Goal: Task Accomplishment & Management: Manage account settings

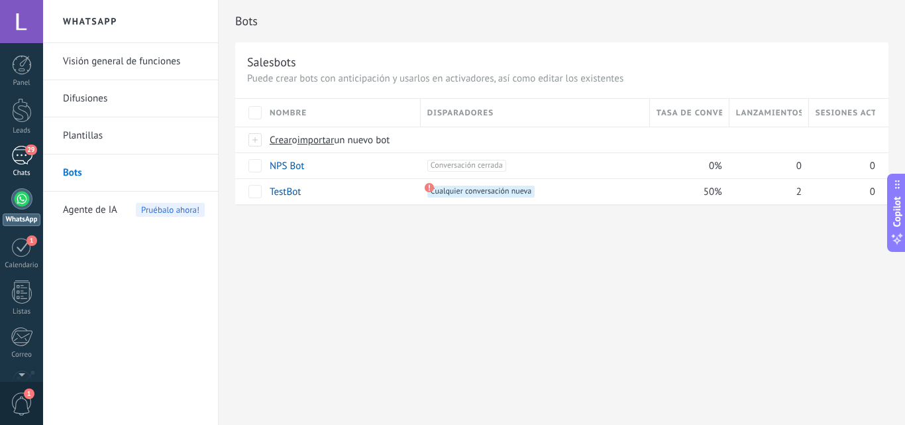
click at [22, 162] on div "29" at bounding box center [21, 155] width 21 height 19
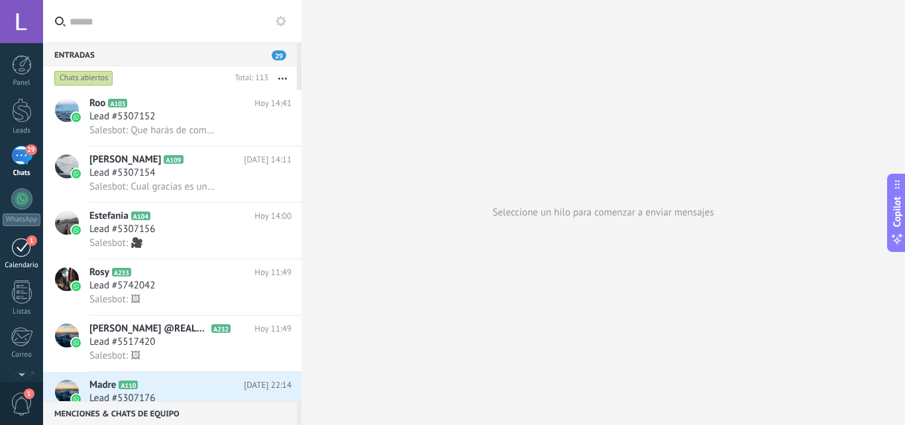
click at [22, 249] on div "1" at bounding box center [21, 247] width 21 height 21
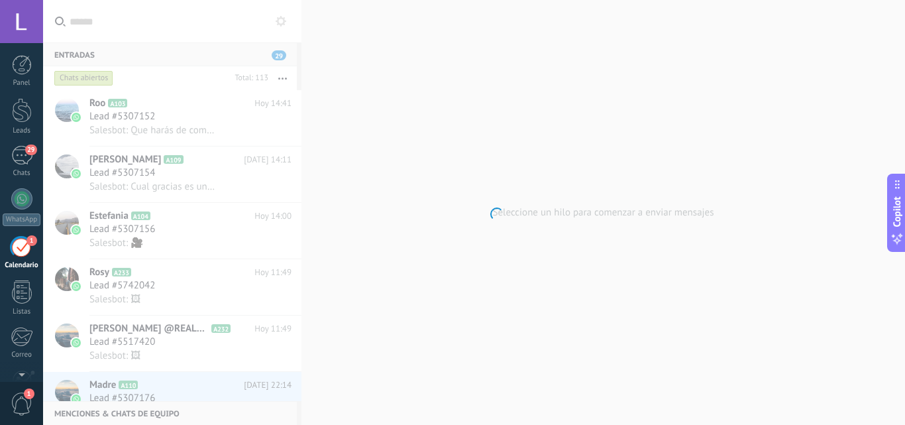
scroll to position [38, 0]
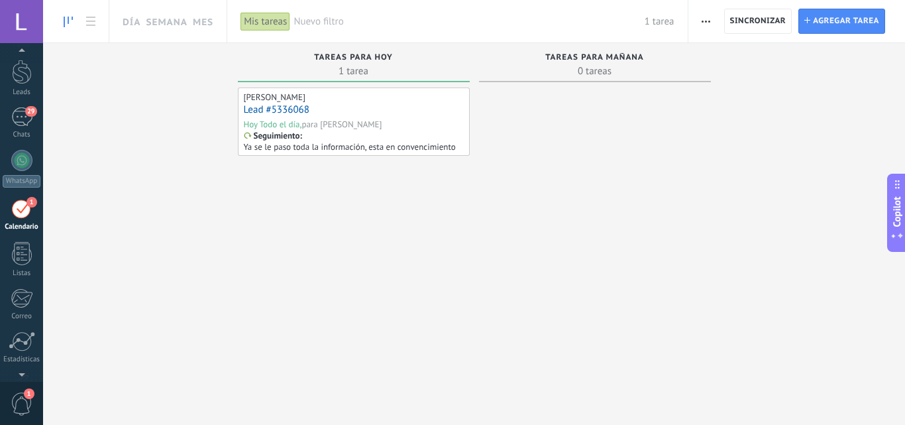
click at [346, 125] on div "para [PERSON_NAME]" at bounding box center [341, 124] width 80 height 11
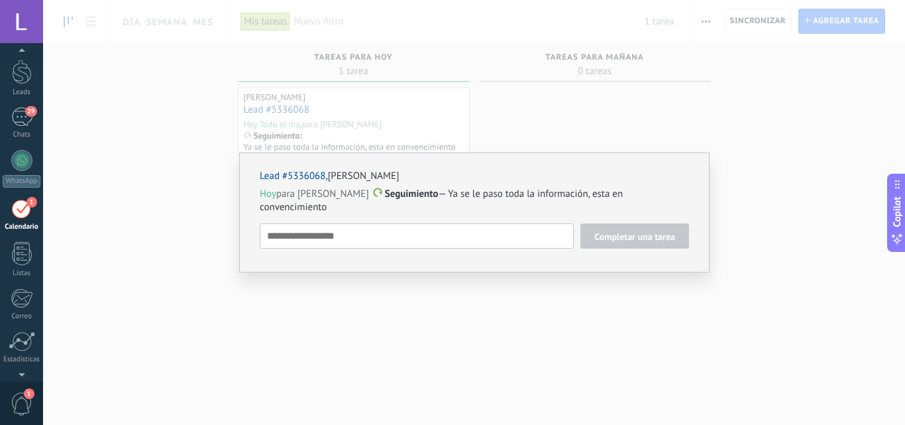
scroll to position [48, 0]
click at [28, 399] on span "1" at bounding box center [22, 403] width 23 height 23
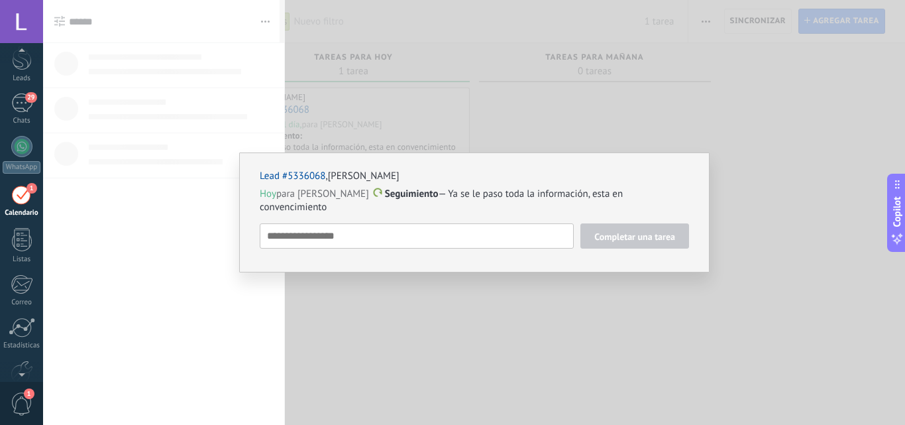
scroll to position [38, 0]
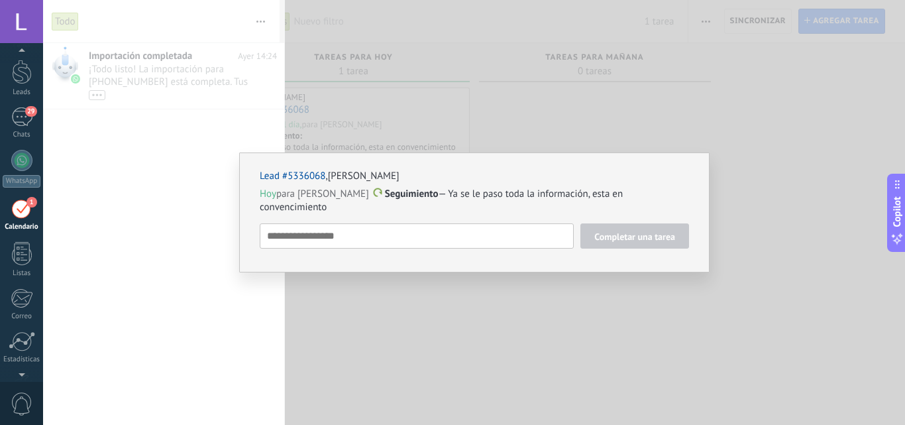
click at [25, 209] on div "1" at bounding box center [21, 208] width 21 height 21
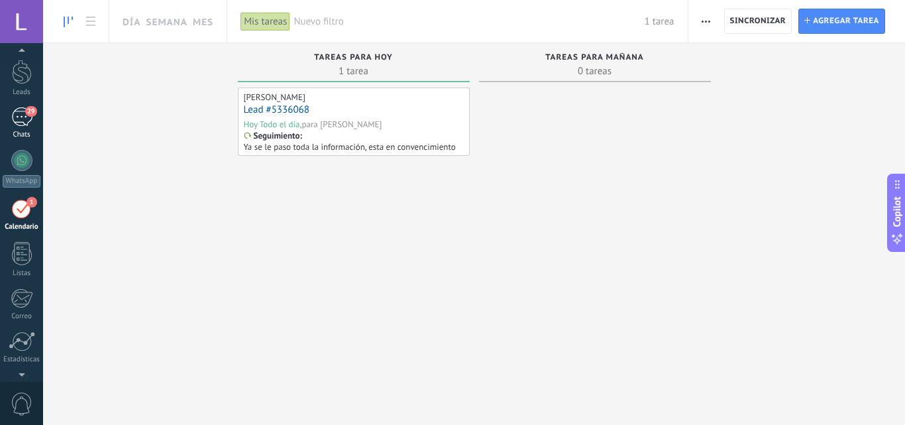
click at [25, 115] on div "29" at bounding box center [21, 116] width 21 height 19
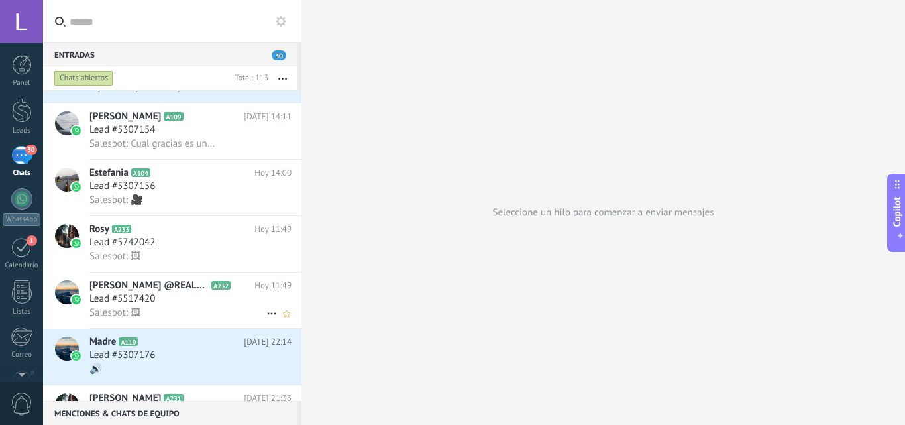
scroll to position [67, 0]
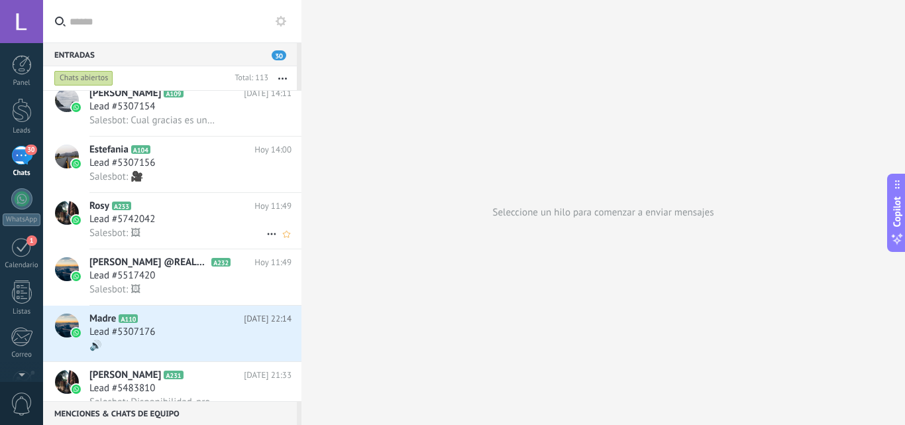
click at [157, 219] on h3 "Lead #5742042" at bounding box center [125, 219] width 72 height 13
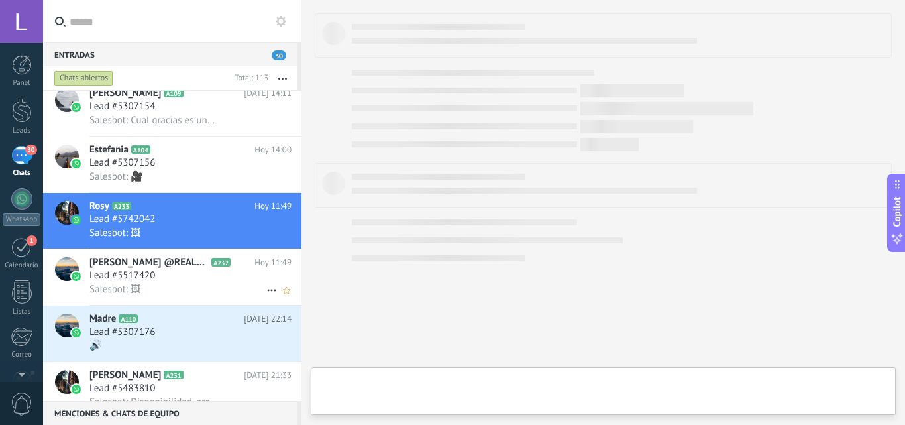
click at [158, 271] on h3 "Lead #5517420" at bounding box center [125, 275] width 72 height 13
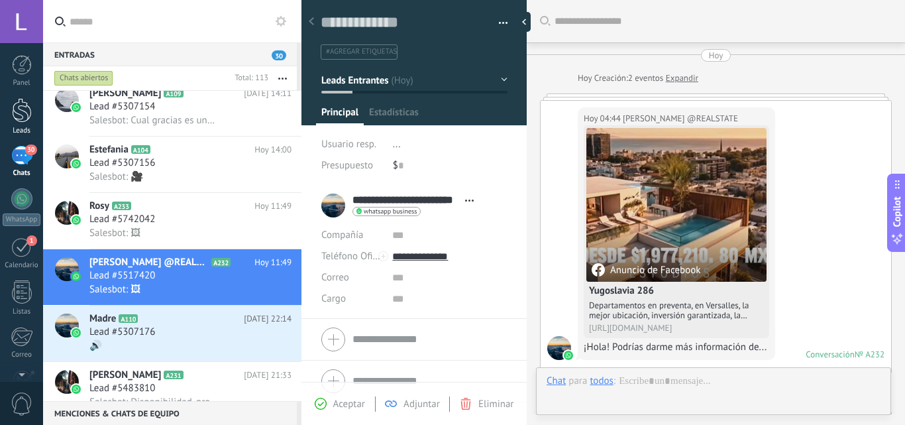
type textarea "**********"
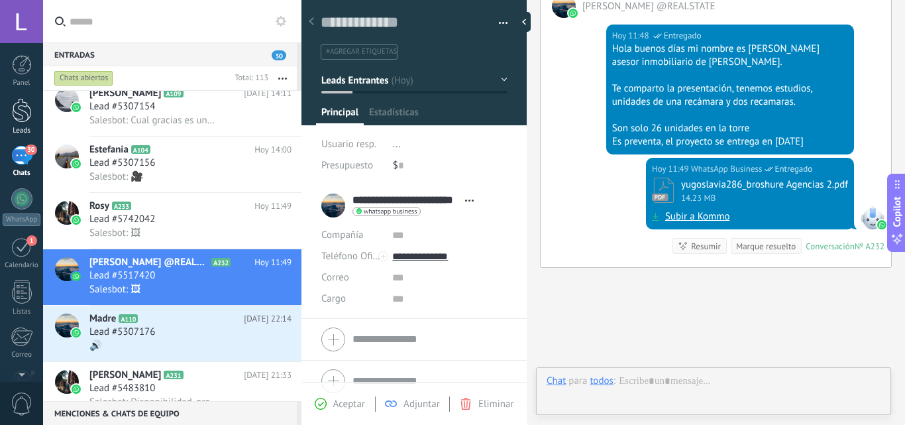
scroll to position [20, 0]
click at [31, 160] on div "30" at bounding box center [21, 155] width 21 height 19
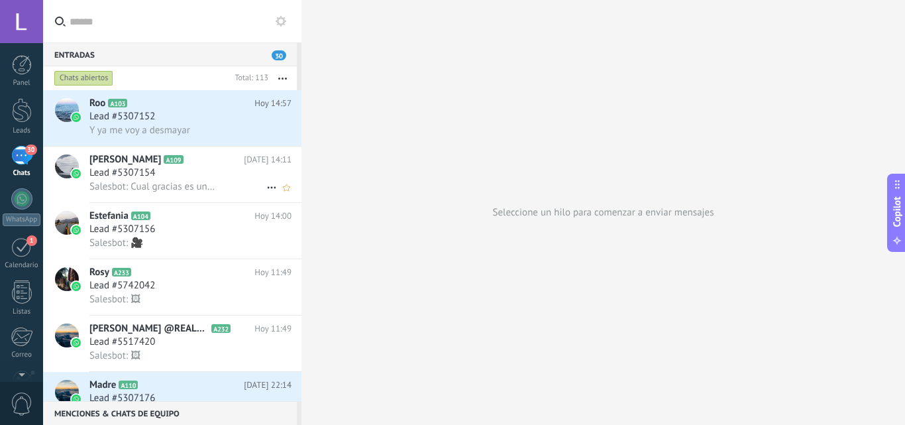
click at [147, 177] on span "Lead #5307154" at bounding box center [122, 172] width 66 height 13
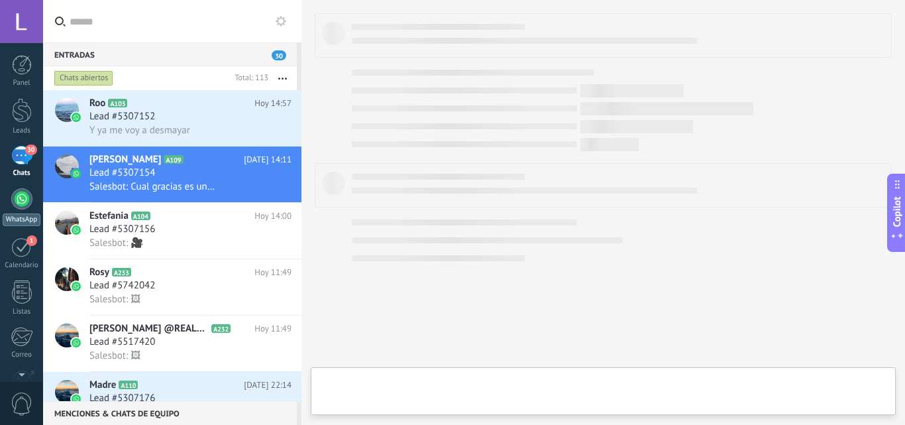
click at [34, 202] on link "WhatsApp" at bounding box center [21, 207] width 43 height 38
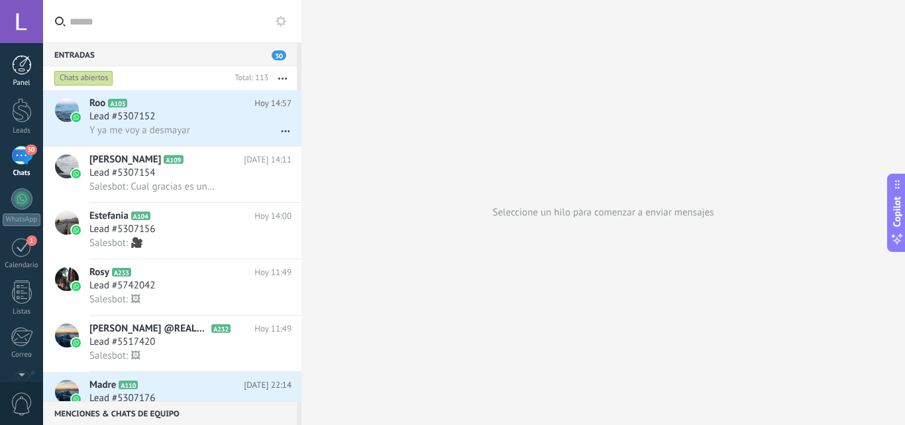
click at [24, 66] on div at bounding box center [22, 65] width 20 height 20
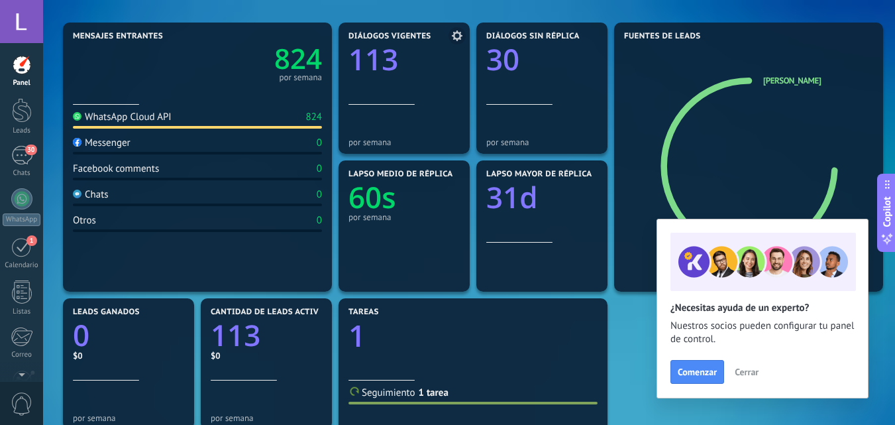
scroll to position [66, 0]
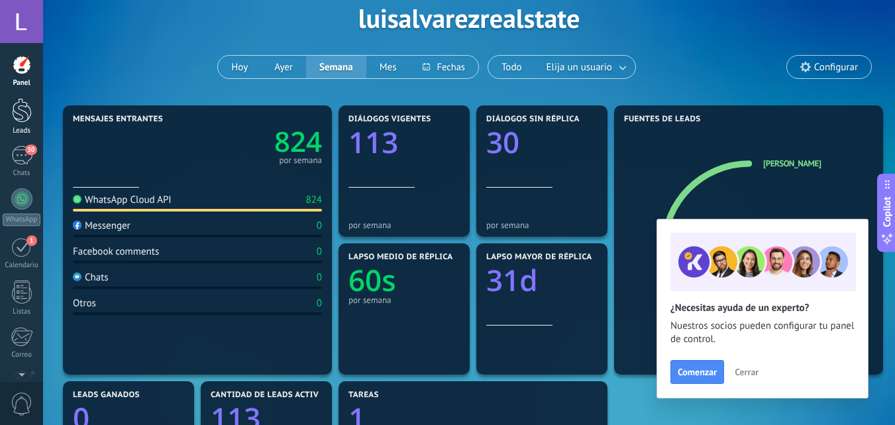
click at [27, 109] on div at bounding box center [22, 110] width 20 height 25
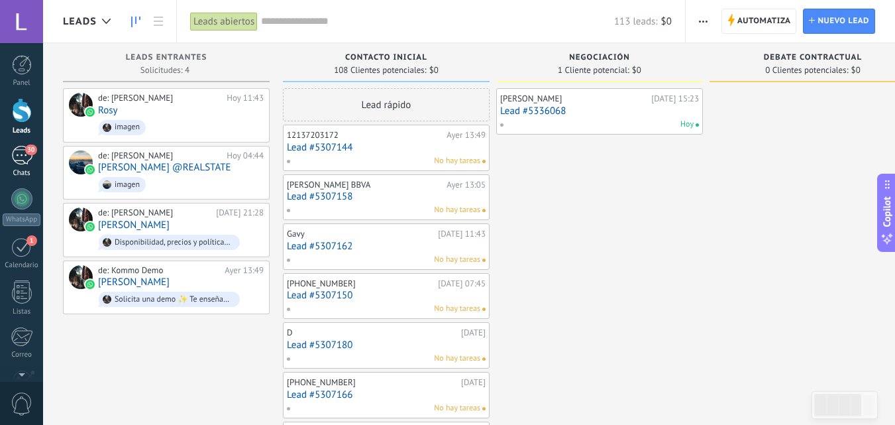
click at [14, 153] on div "30" at bounding box center [21, 155] width 21 height 19
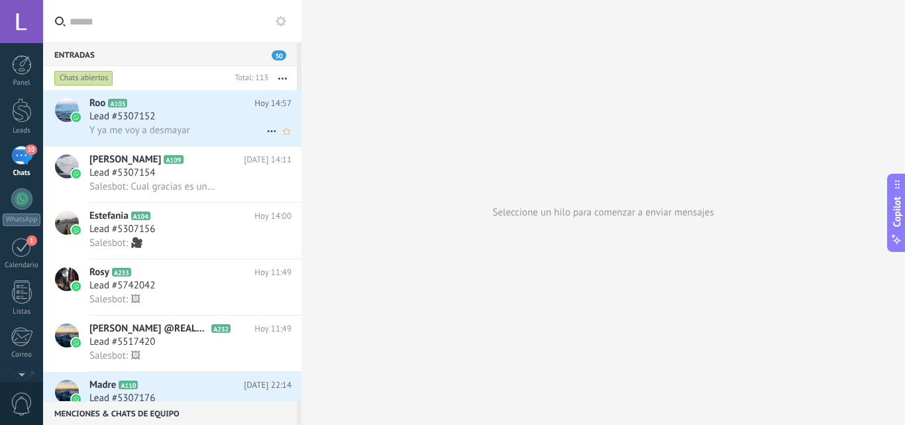
click at [165, 125] on span "Y ya me voy a desmayar" at bounding box center [139, 130] width 101 height 13
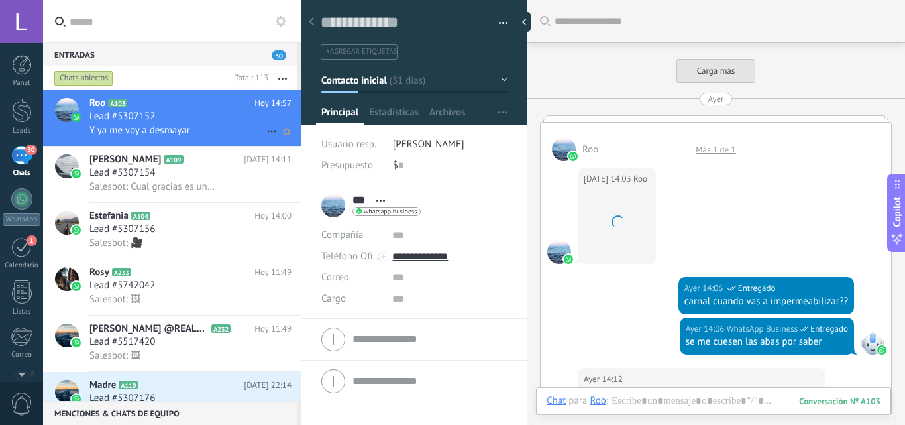
scroll to position [1829, 0]
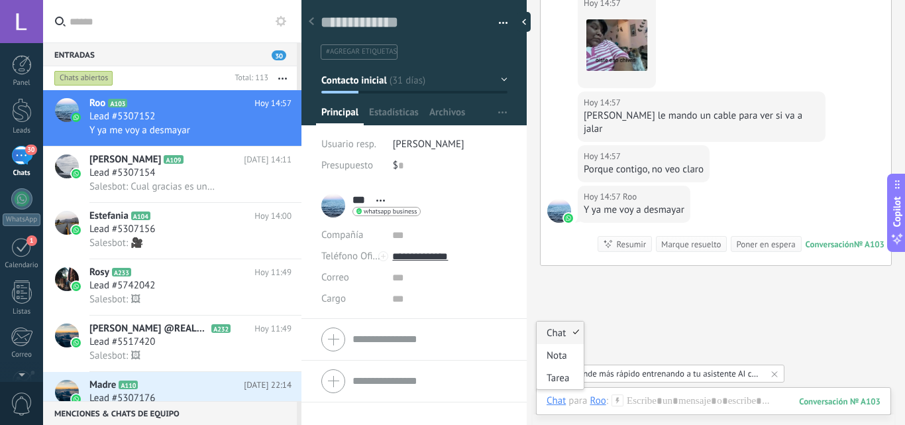
click at [560, 397] on div "Chat" at bounding box center [556, 400] width 19 height 12
click at [568, 334] on div "Chat" at bounding box center [560, 332] width 47 height 23
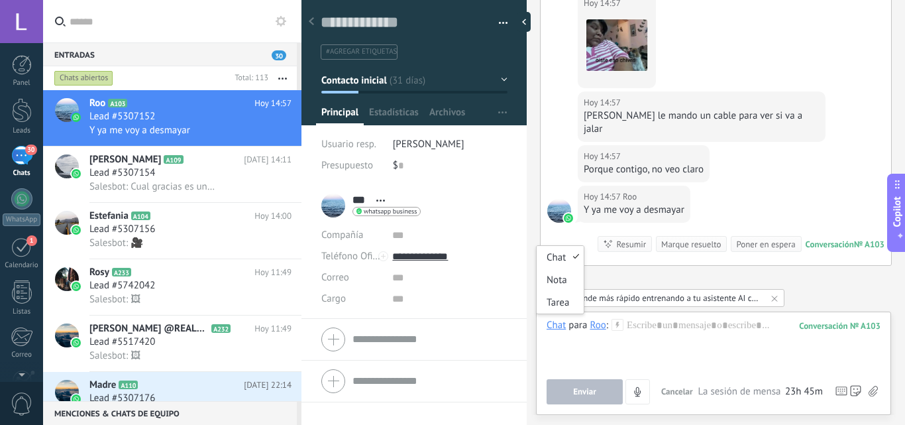
click at [562, 329] on div "Chat" at bounding box center [556, 325] width 19 height 12
click at [586, 364] on div at bounding box center [714, 344] width 334 height 50
click at [776, 296] on icon at bounding box center [774, 298] width 11 height 11
click at [496, 83] on button "Contacto inicial" at bounding box center [414, 80] width 186 height 24
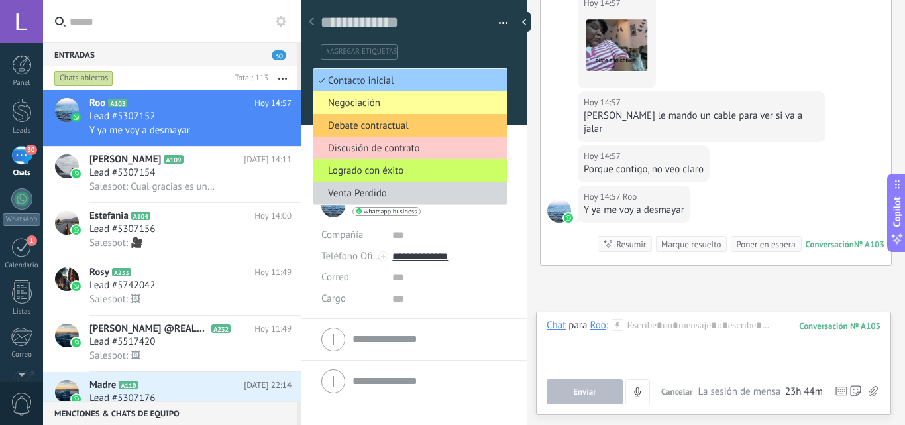
click at [503, 56] on div "#agregar etiquetas" at bounding box center [414, 47] width 187 height 25
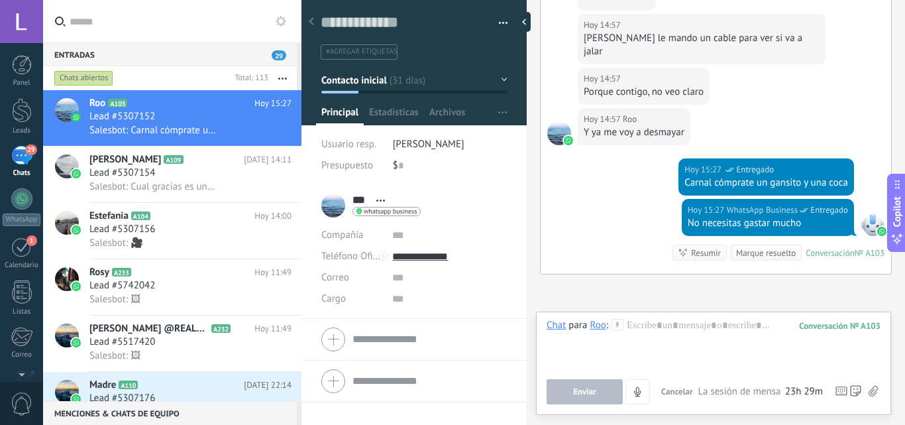
scroll to position [1949, 0]
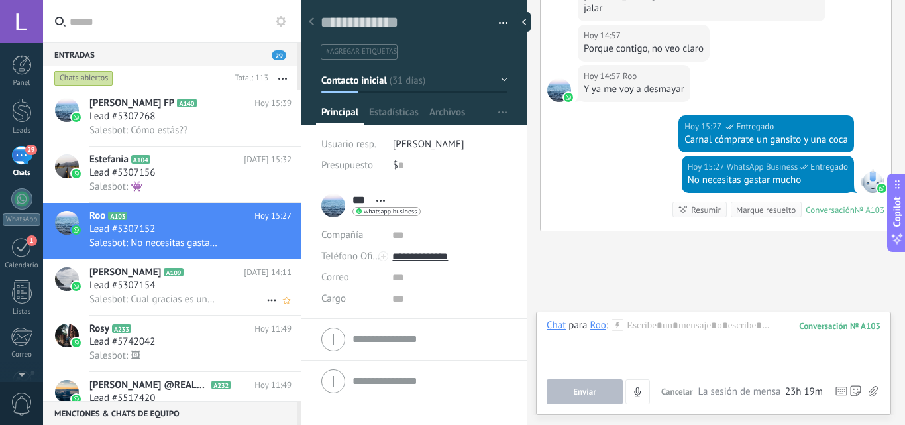
click at [172, 283] on div "Lead #5307154" at bounding box center [190, 285] width 202 height 13
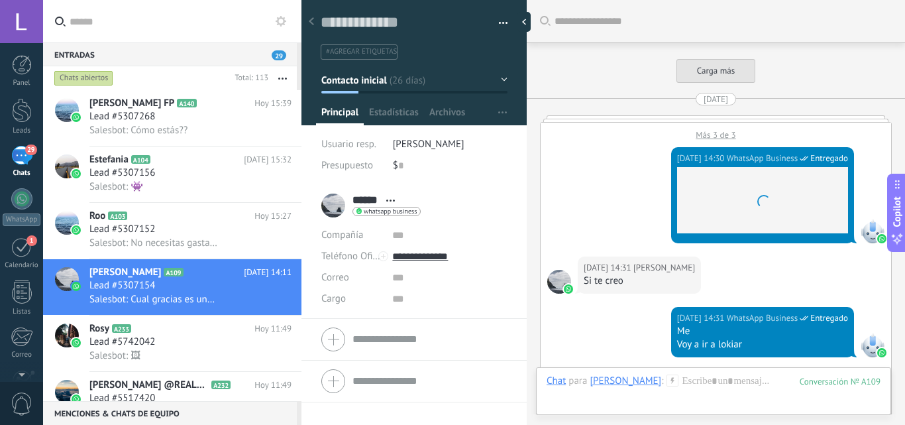
scroll to position [2685, 0]
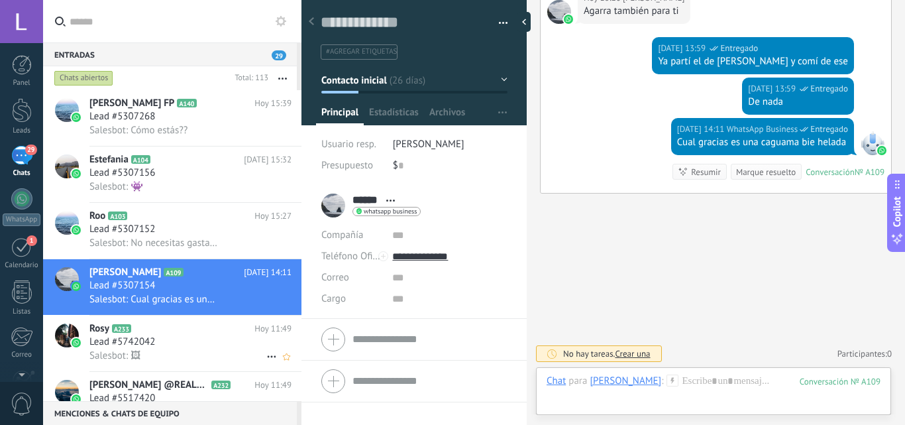
click at [91, 337] on span "Lead #5742042" at bounding box center [122, 341] width 66 height 13
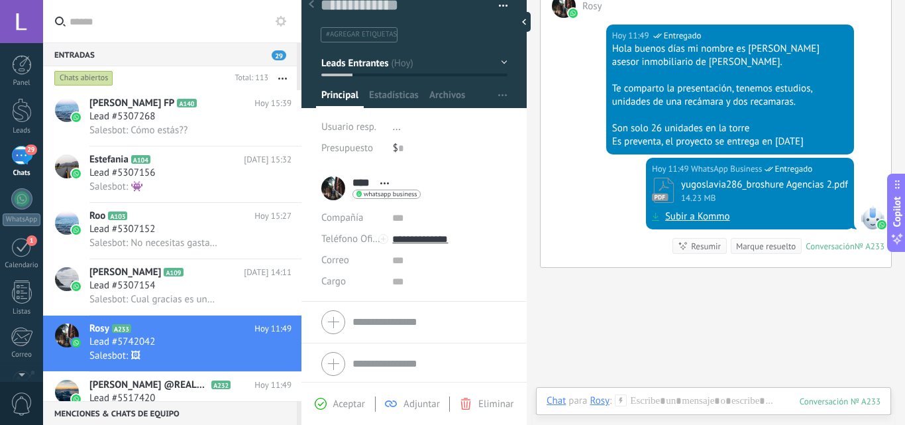
scroll to position [21, 0]
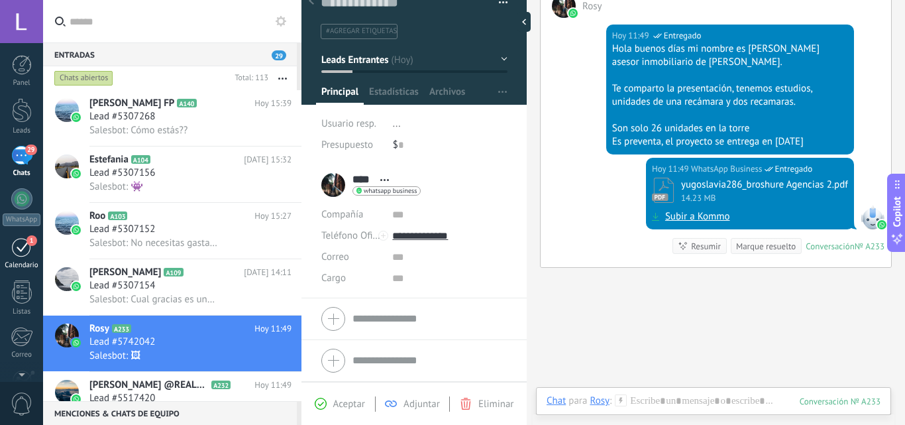
click at [21, 248] on div "1" at bounding box center [21, 247] width 21 height 21
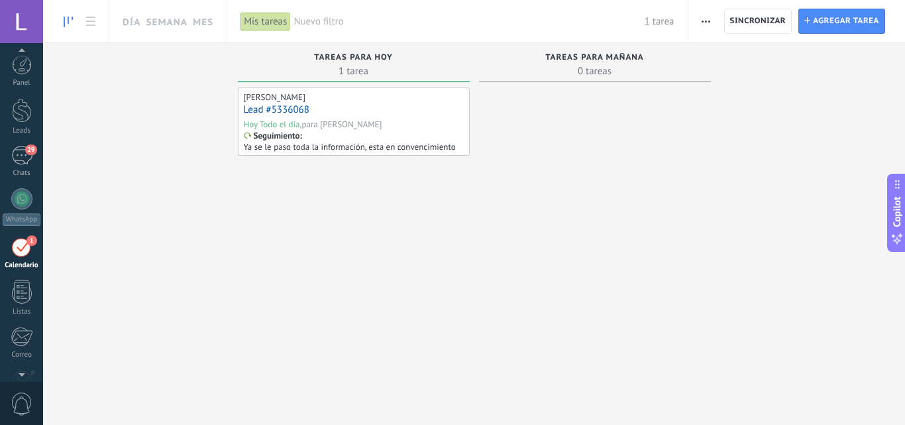
scroll to position [38, 0]
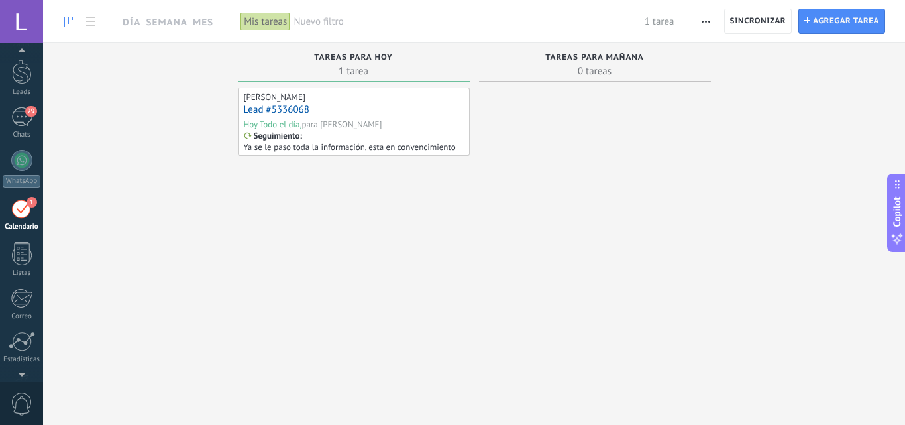
drag, startPoint x: 422, startPoint y: 117, endPoint x: 374, endPoint y: 121, distance: 48.5
click at [374, 121] on div "para [PERSON_NAME]" at bounding box center [341, 124] width 80 height 11
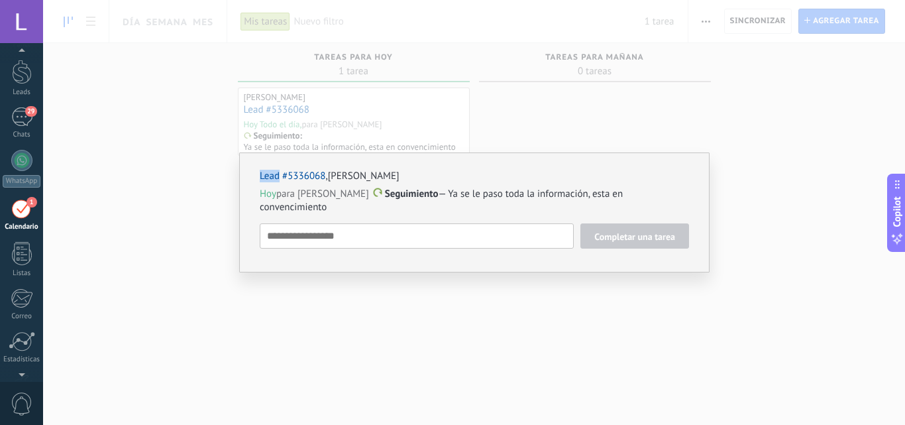
drag, startPoint x: 374, startPoint y: 121, endPoint x: 484, endPoint y: 148, distance: 113.4
click at [504, 140] on div "Lead #5336068 , Miguel Balcazar Mondragon Hoy para Luis Miguel Alvarez Seguimie…" at bounding box center [474, 212] width 862 height 425
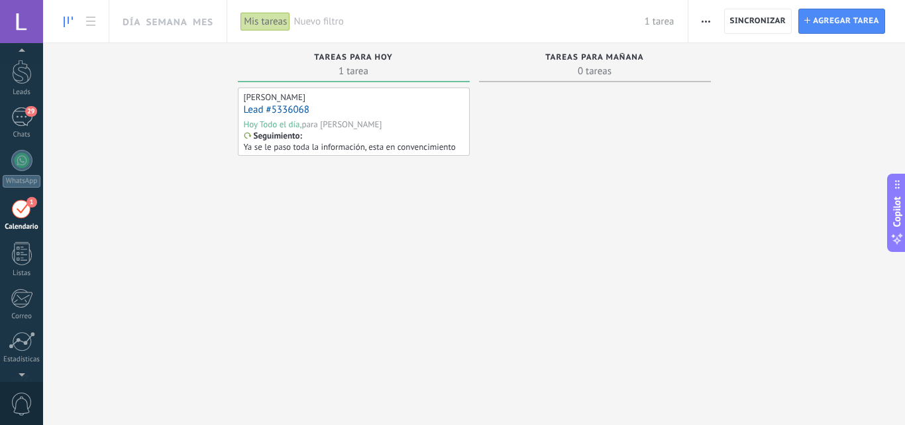
click at [356, 146] on p "Ya se le paso toda la información, esta en convencimiento" at bounding box center [350, 146] width 212 height 11
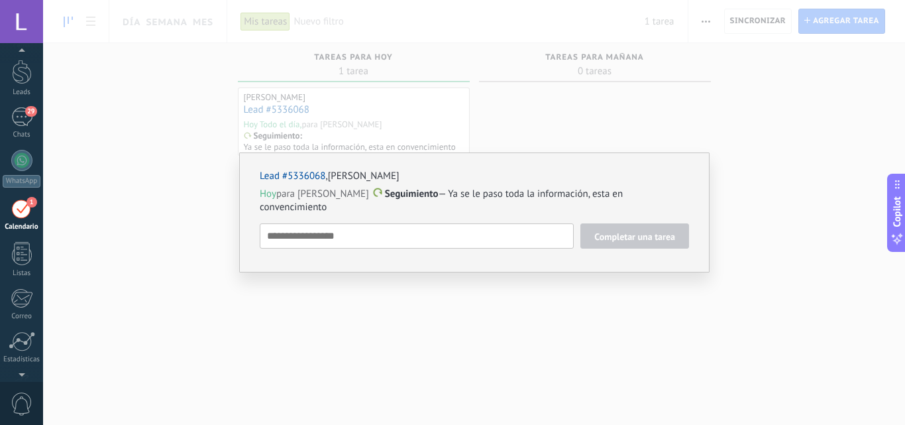
click at [390, 121] on div "Lead #5336068 , Miguel Balcazar Mondragon Hoy para Luis Miguel Alvarez Seguimie…" at bounding box center [474, 212] width 862 height 425
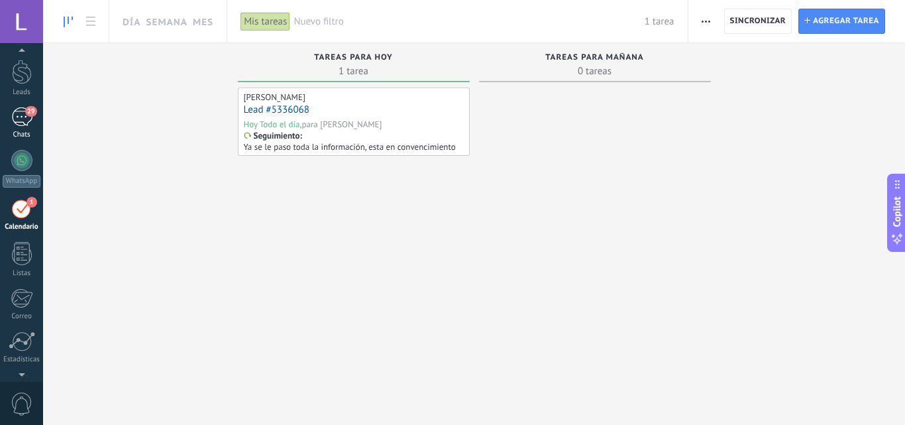
click at [27, 112] on span "29" at bounding box center [30, 111] width 11 height 11
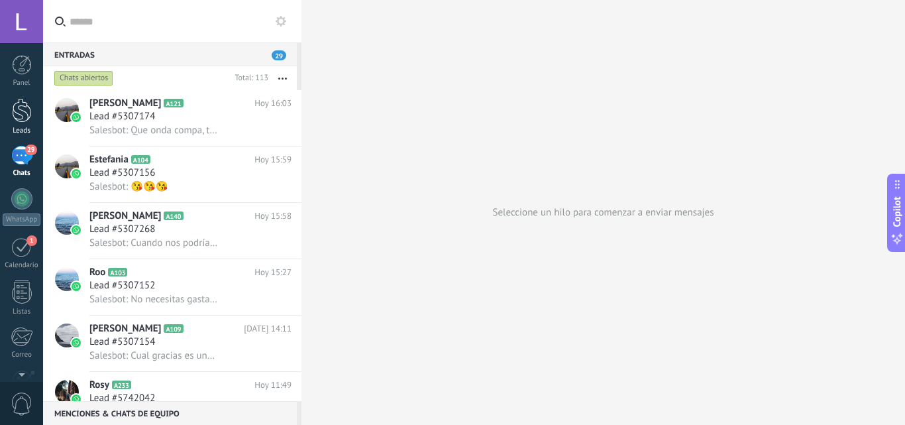
click at [15, 98] on div at bounding box center [22, 110] width 20 height 25
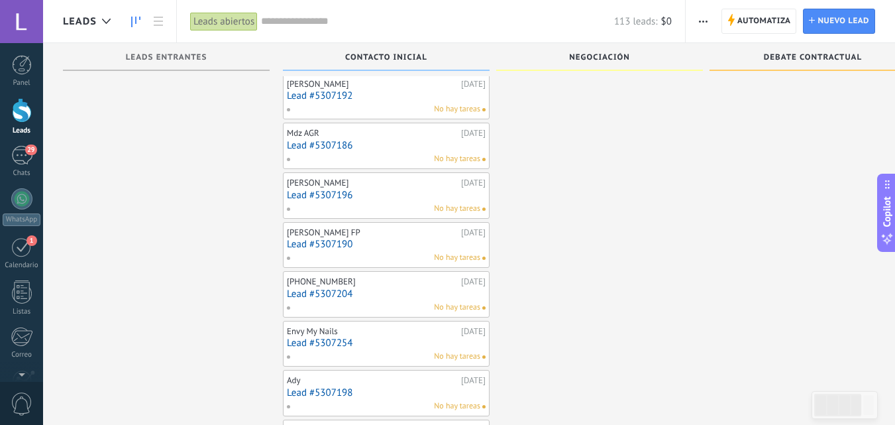
scroll to position [464, 0]
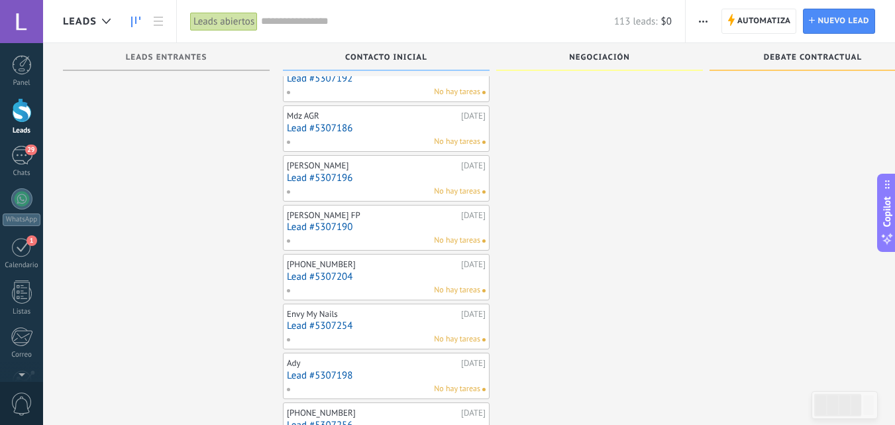
click at [392, 235] on div "No hay tareas" at bounding box center [383, 241] width 194 height 12
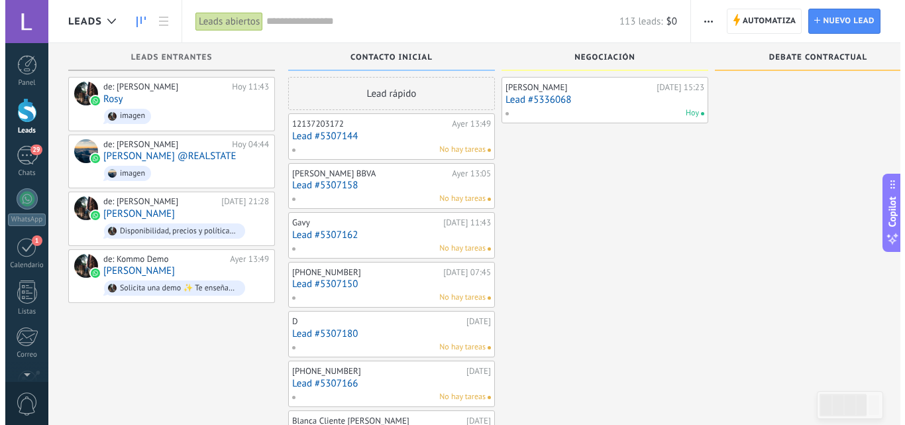
scroll to position [0, 0]
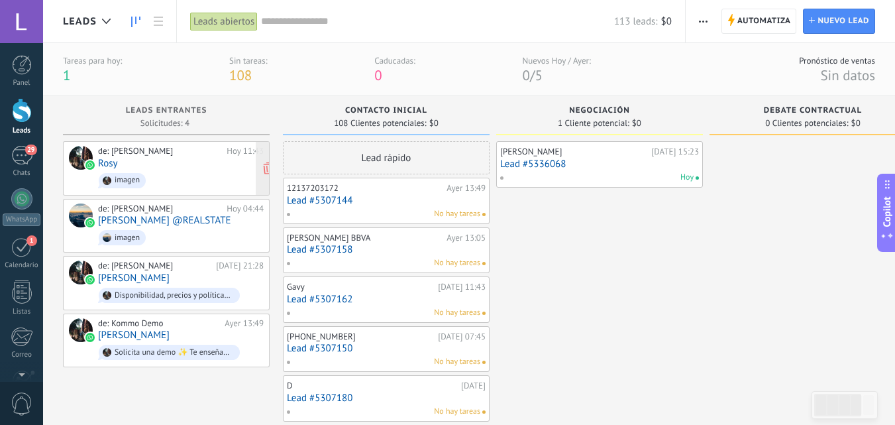
click at [188, 164] on div "de: ‎Luis Miguel Alvarez Hoy 11:43 Rosy imagen" at bounding box center [181, 168] width 166 height 45
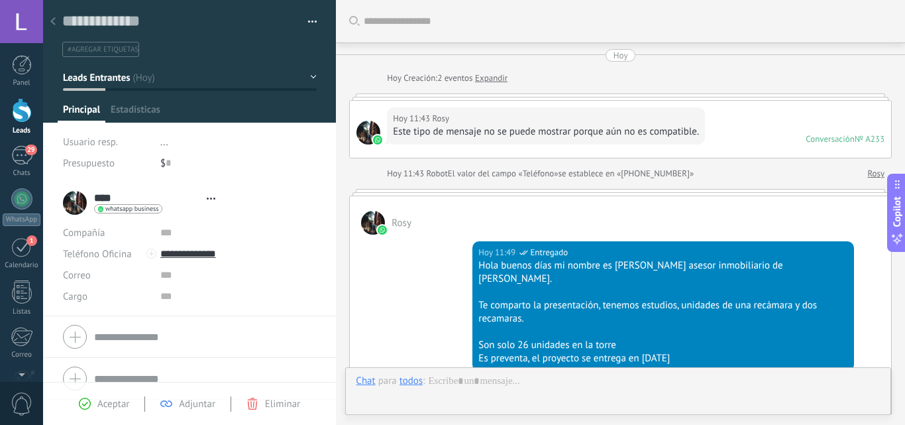
type textarea "**********"
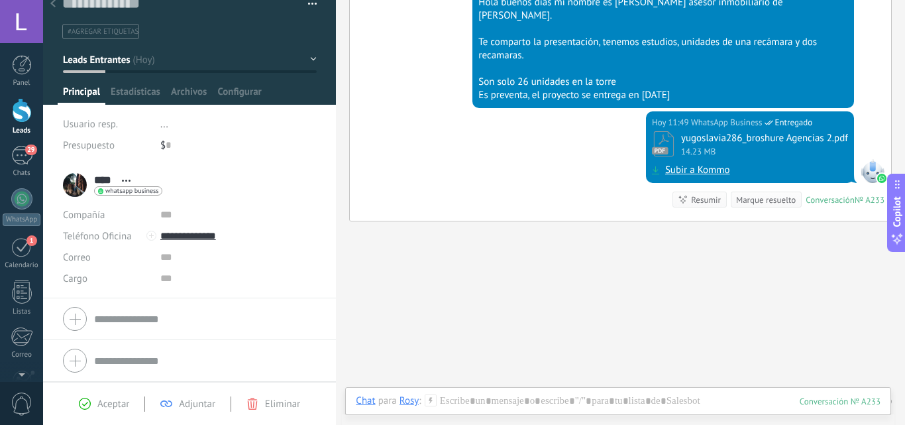
scroll to position [278, 0]
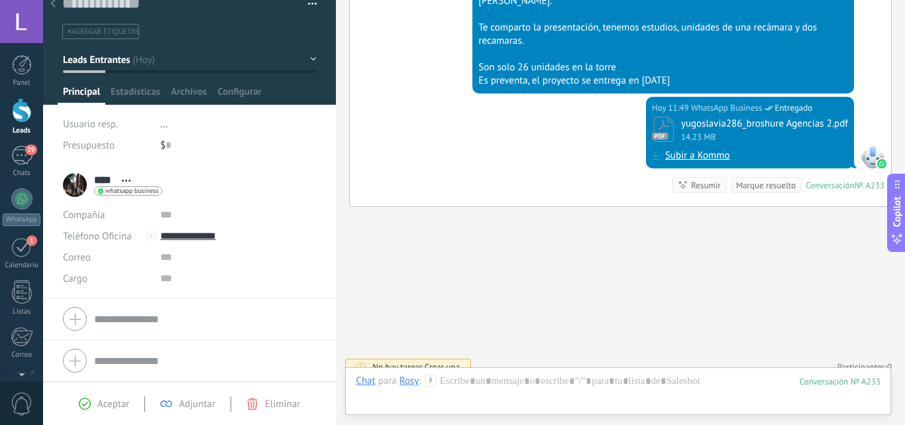
click at [409, 387] on div "Chat para Rosy :" at bounding box center [396, 380] width 80 height 13
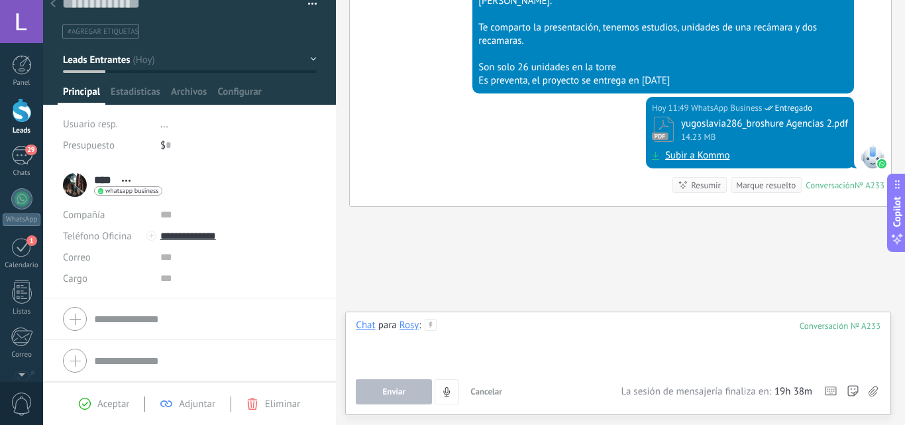
click at [486, 335] on div at bounding box center [618, 344] width 525 height 50
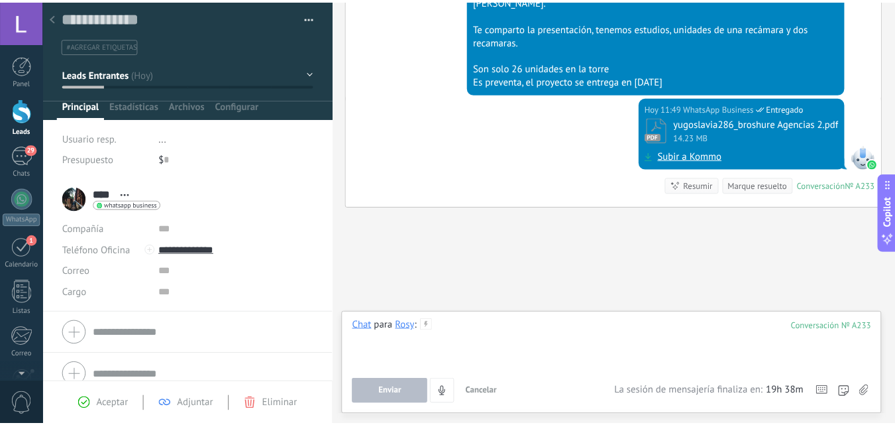
scroll to position [0, 0]
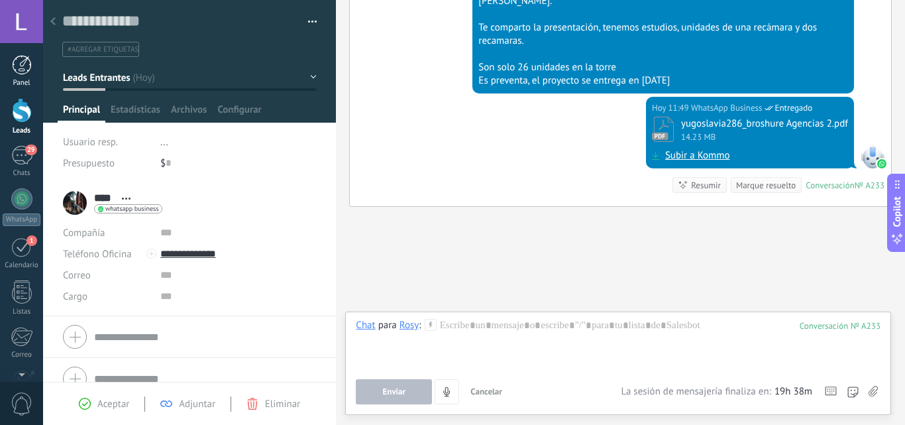
click at [36, 73] on link "Panel" at bounding box center [21, 71] width 43 height 32
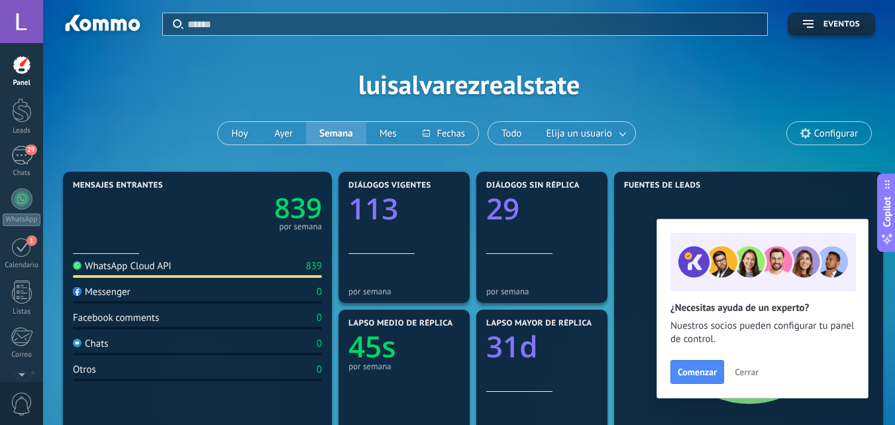
click at [746, 372] on span "Cerrar" at bounding box center [747, 371] width 24 height 9
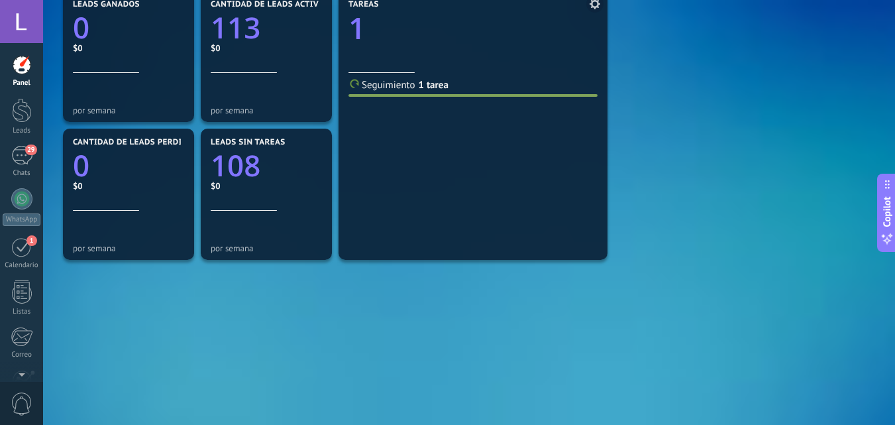
scroll to position [464, 0]
